Goal: Browse casually: Explore the website without a specific task or goal

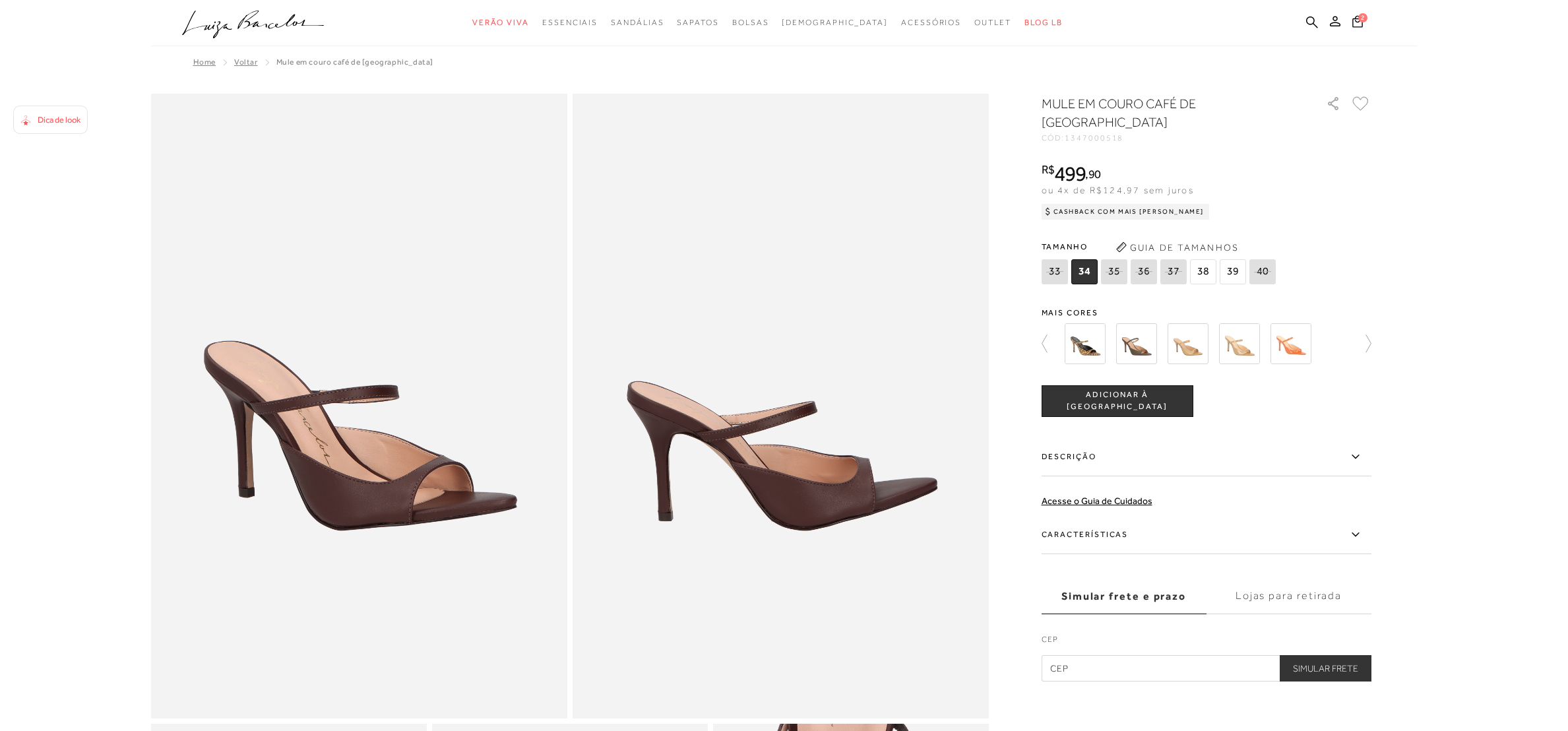
click at [1362, 14] on span "2" at bounding box center [1362, 18] width 9 height 9
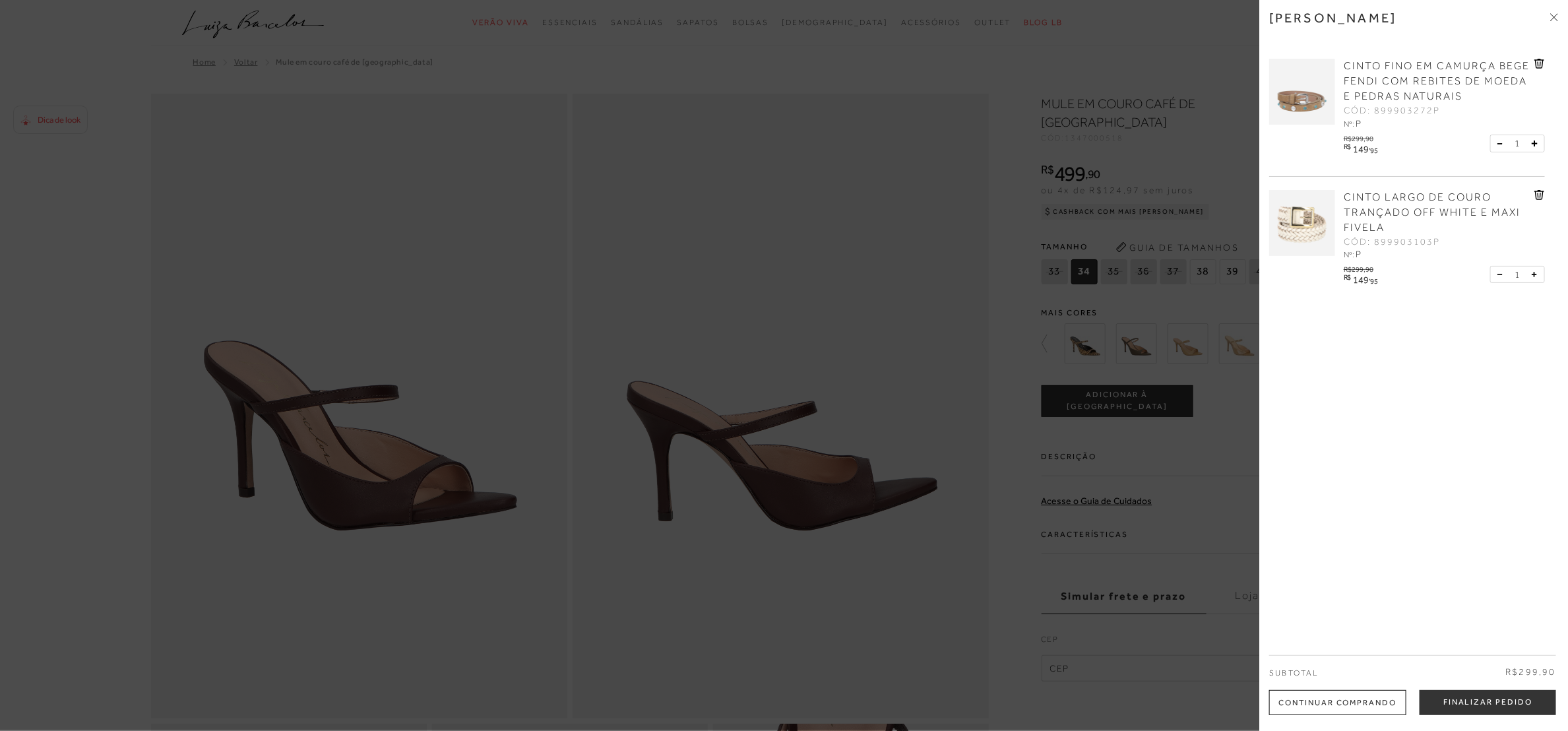
click at [438, 115] on div at bounding box center [784, 366] width 1568 height 731
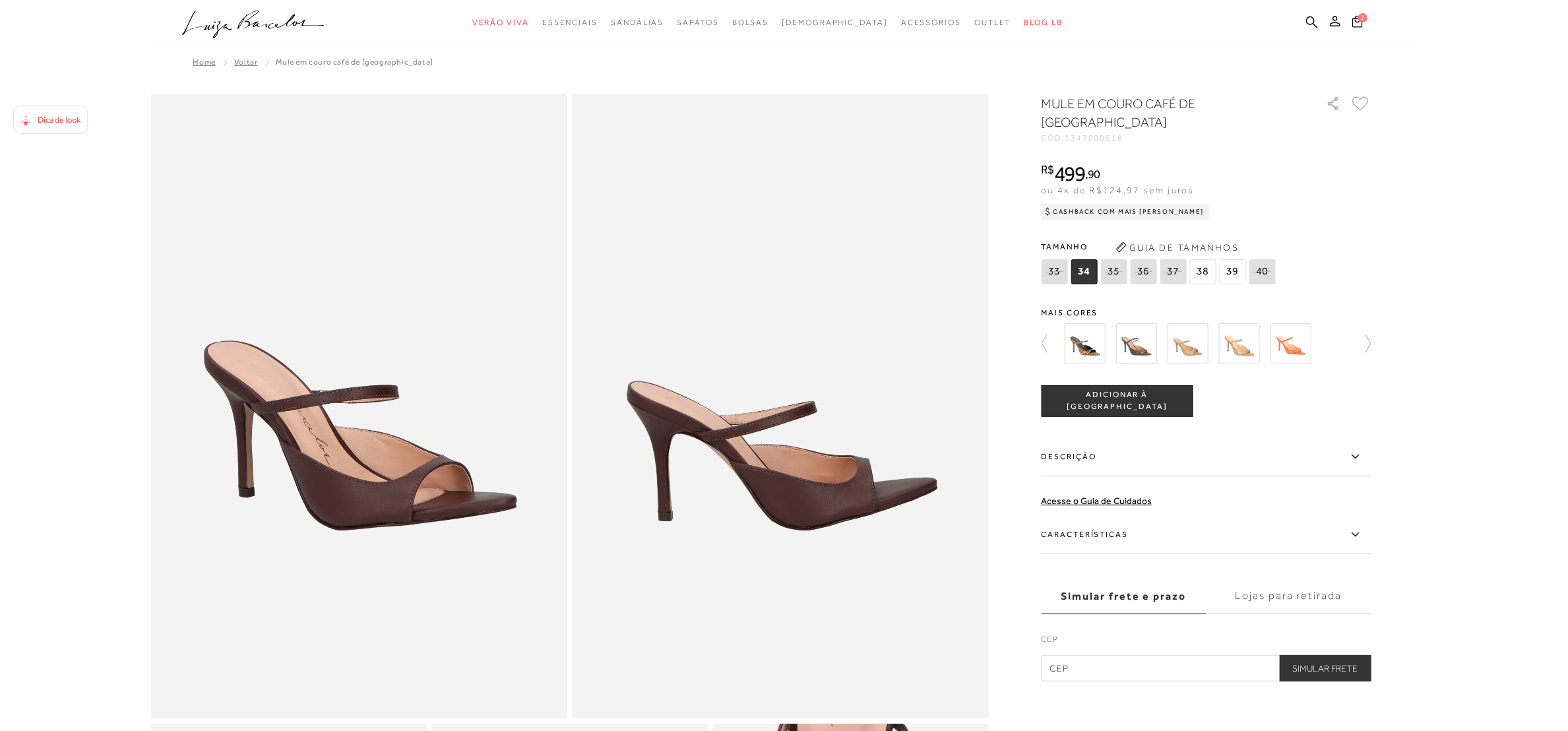
drag, startPoint x: 301, startPoint y: 19, endPoint x: 343, endPoint y: 2, distance: 45.3
click at [300, 19] on icon ".a{fill-rule:evenodd;}" at bounding box center [253, 24] width 143 height 27
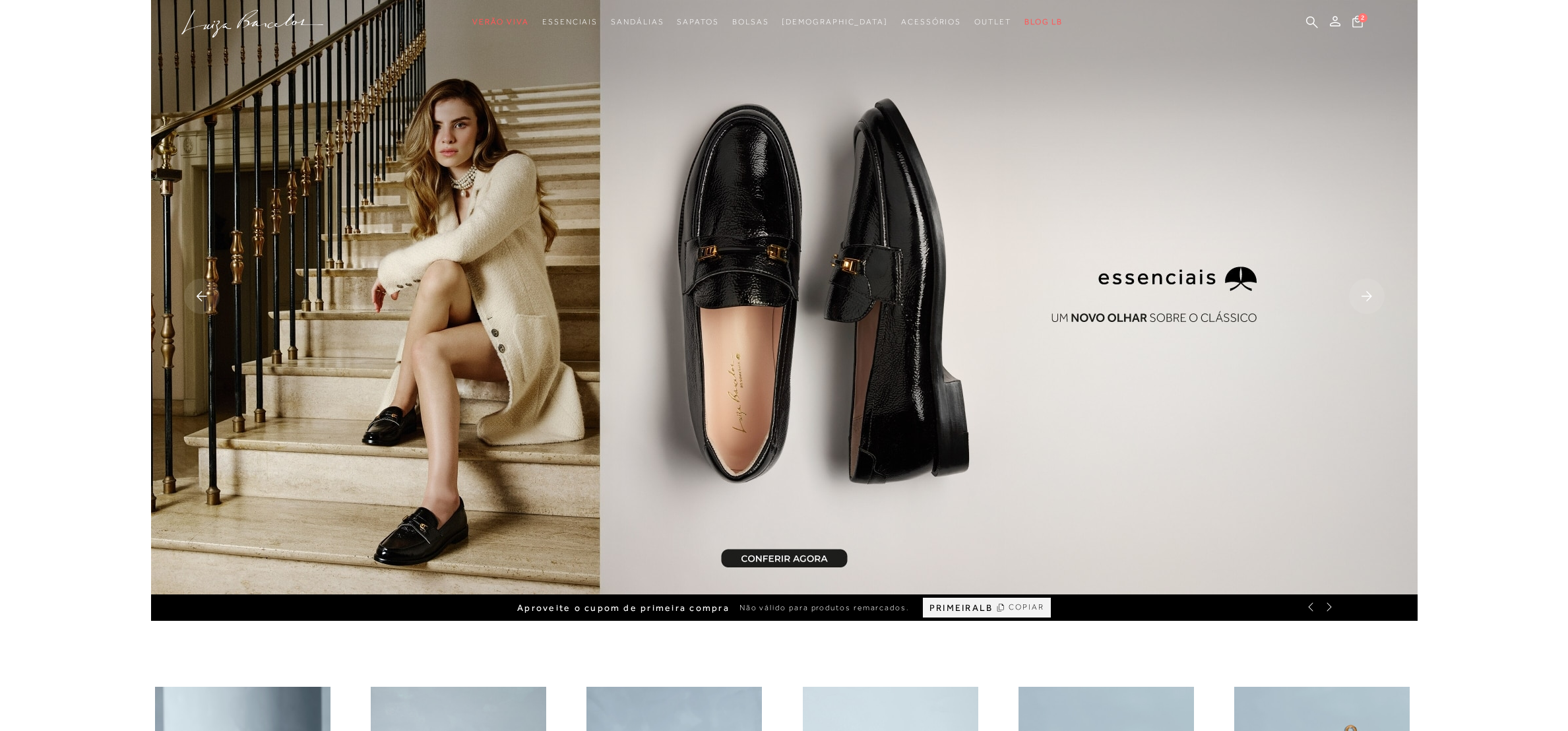
click at [1375, 292] on rect at bounding box center [1366, 296] width 35 height 35
